Goal: Transaction & Acquisition: Purchase product/service

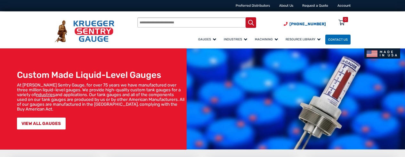
click at [159, 24] on input "Products search" at bounding box center [196, 22] width 119 height 10
type input "**********"
click at [245, 17] on button "Search" at bounding box center [250, 22] width 11 height 11
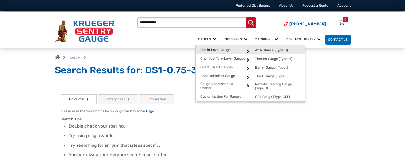
click at [255, 51] on span "At A Glance (Type D)" at bounding box center [271, 50] width 33 height 4
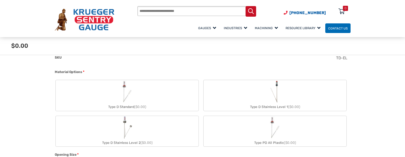
scroll to position [192, 0]
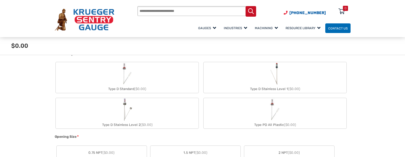
click at [276, 82] on img "Type D Stainless Level 1" at bounding box center [274, 73] width 12 height 23
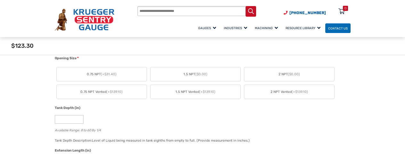
scroll to position [297, 0]
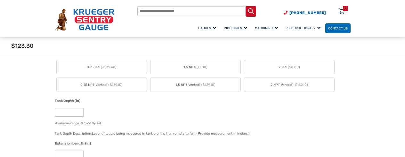
click at [96, 68] on span "0.75 NPT (+$31.40)" at bounding box center [102, 67] width 30 height 5
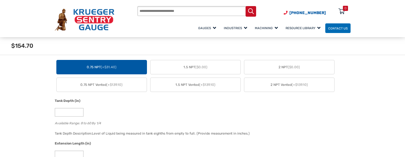
scroll to position [329, 0]
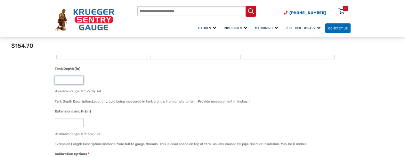
drag, startPoint x: 61, startPoint y: 80, endPoint x: 55, endPoint y: 79, distance: 5.8
click at [55, 79] on input "*" at bounding box center [69, 80] width 29 height 9
type input "**"
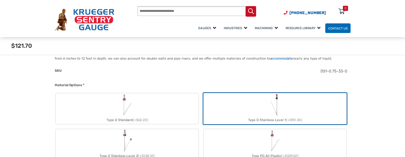
scroll to position [169, 0]
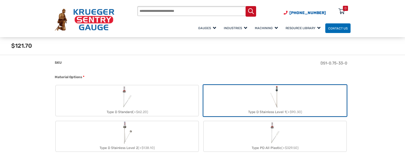
click at [157, 15] on input "Products search" at bounding box center [196, 11] width 119 height 10
type input "**********"
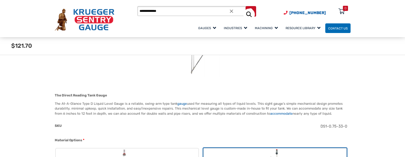
scroll to position [104, 0]
